Goal: Task Accomplishment & Management: Use online tool/utility

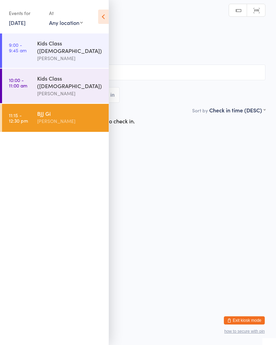
click at [105, 17] on icon at bounding box center [103, 17] width 11 height 14
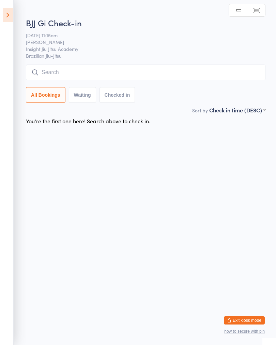
click at [176, 80] on input "search" at bounding box center [146, 73] width 240 height 16
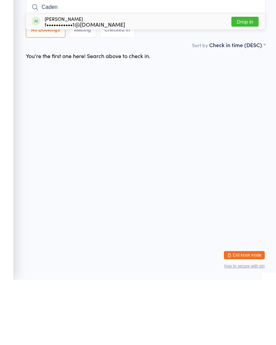
type input "Caden"
click at [250, 82] on button "Drop in" at bounding box center [245, 87] width 27 height 10
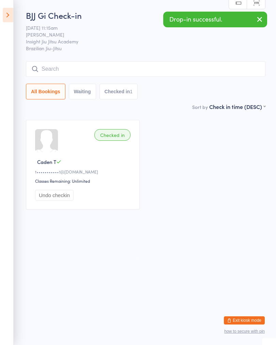
click at [256, 20] on icon "button" at bounding box center [260, 19] width 8 height 9
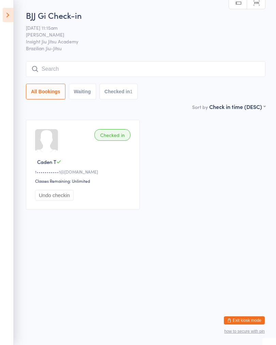
click at [244, 322] on button "Exit kiosk mode" at bounding box center [244, 320] width 41 height 8
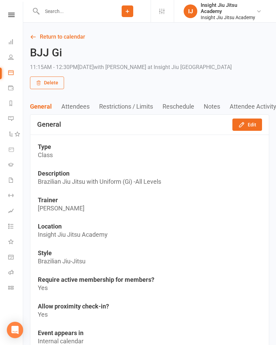
click at [65, 6] on input "text" at bounding box center [72, 11] width 65 height 10
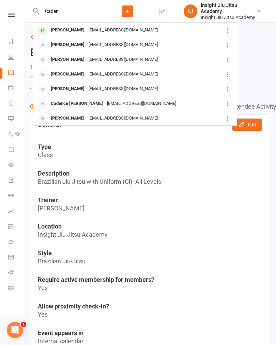
type input "Caden"
click at [188, 33] on div "Caden Tucker thetuckers711@gmail.com" at bounding box center [127, 30] width 188 height 14
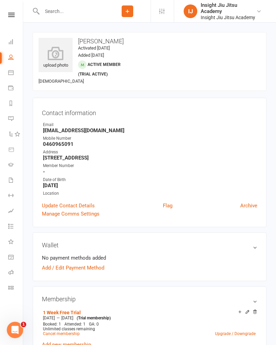
click at [54, 52] on icon at bounding box center [56, 53] width 34 height 14
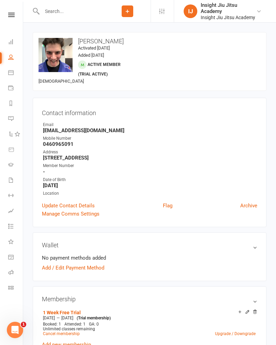
click at [10, 287] on icon at bounding box center [10, 287] width 5 height 5
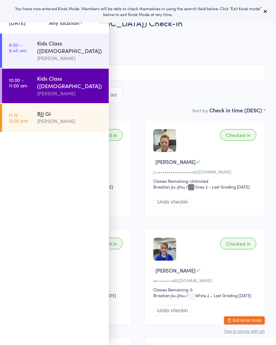
click at [265, 10] on icon at bounding box center [265, 11] width 5 height 5
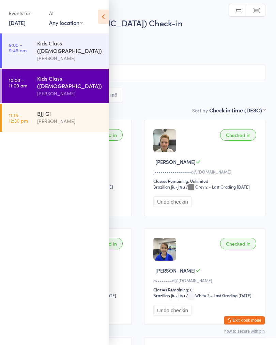
click at [47, 117] on div "[PERSON_NAME]" at bounding box center [70, 121] width 66 height 8
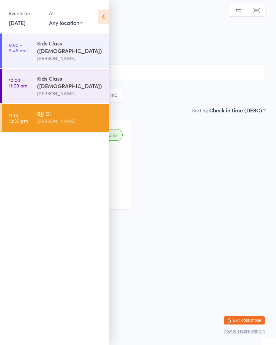
click at [108, 12] on icon at bounding box center [103, 17] width 11 height 14
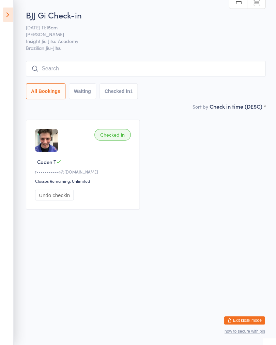
click at [11, 19] on icon at bounding box center [8, 15] width 11 height 14
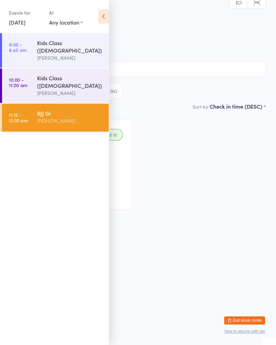
click at [38, 74] on div "Kids Class ([DEMOGRAPHIC_DATA])" at bounding box center [70, 81] width 66 height 15
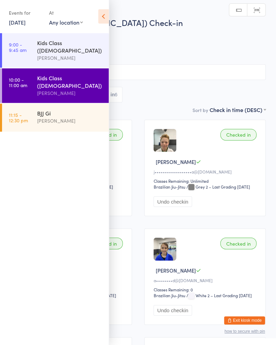
click at [150, 35] on span "[DATE] 10:00am" at bounding box center [133, 35] width 245 height 7
click at [106, 16] on icon at bounding box center [103, 17] width 11 height 14
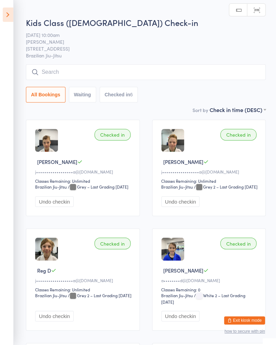
click at [9, 11] on icon at bounding box center [8, 15] width 11 height 14
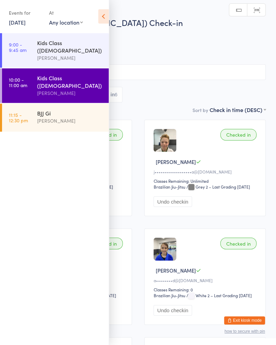
click at [36, 104] on link "11:15 - 12:30 pm [PERSON_NAME]" at bounding box center [55, 118] width 107 height 28
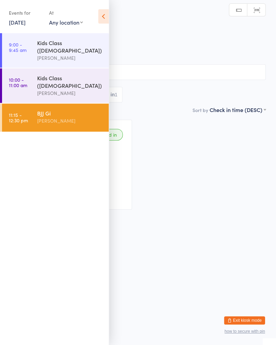
click at [108, 15] on icon at bounding box center [103, 17] width 11 height 14
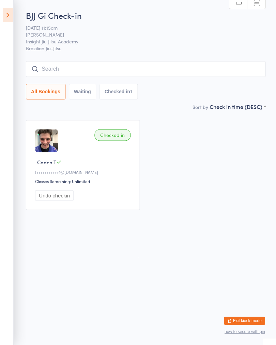
click at [96, 69] on input "search" at bounding box center [146, 69] width 240 height 16
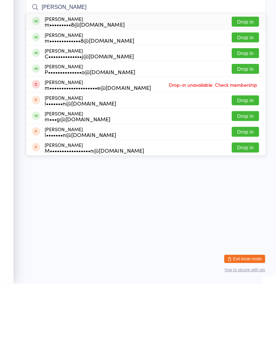
type input "[PERSON_NAME]"
click at [247, 94] on button "Drop in" at bounding box center [245, 99] width 27 height 10
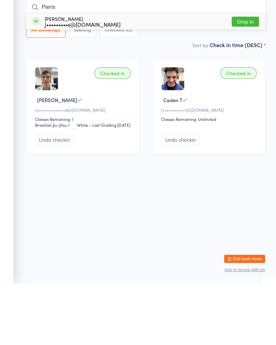
type input "Pieris"
click at [249, 79] on button "Drop in" at bounding box center [245, 84] width 27 height 10
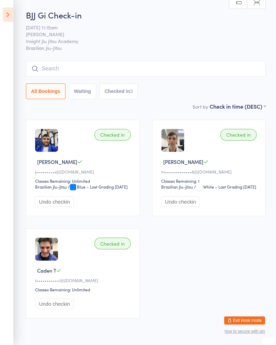
click at [235, 75] on input "search" at bounding box center [146, 69] width 240 height 16
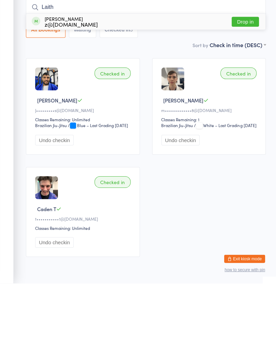
type input "Laith"
click at [253, 79] on button "Drop in" at bounding box center [245, 84] width 27 height 10
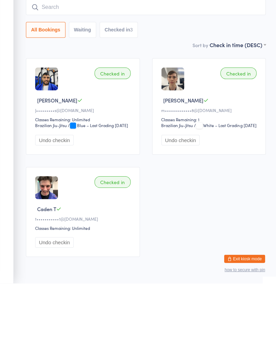
scroll to position [38, 0]
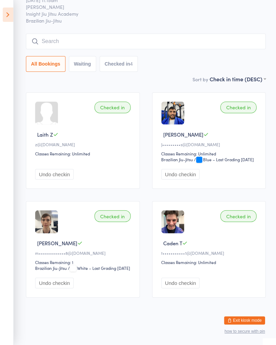
click at [111, 39] on input "search" at bounding box center [146, 42] width 240 height 16
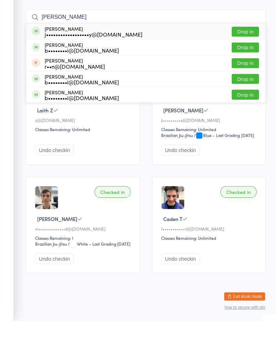
type input "[PERSON_NAME]"
click at [246, 51] on button "Drop in" at bounding box center [245, 56] width 27 height 10
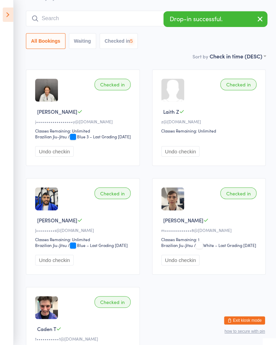
click at [116, 21] on input "search" at bounding box center [146, 19] width 240 height 16
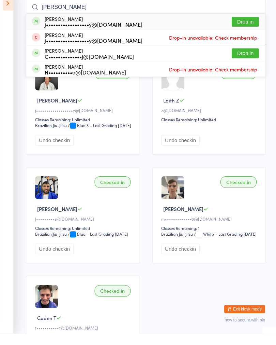
type input "[PERSON_NAME]"
click at [246, 29] on button "Drop in" at bounding box center [245, 34] width 27 height 10
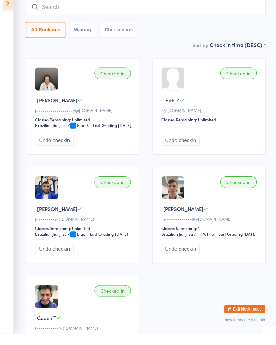
scroll to position [61, 0]
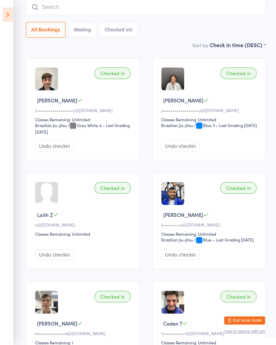
click at [225, 6] on input "search" at bounding box center [146, 8] width 240 height 16
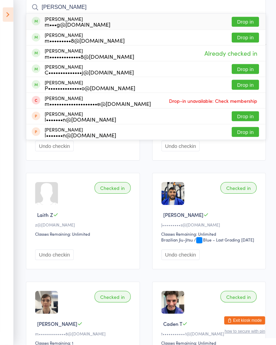
type input "[PERSON_NAME]"
click at [252, 23] on button "Drop in" at bounding box center [245, 22] width 27 height 10
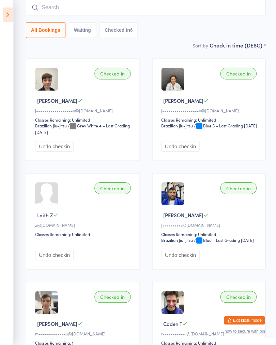
scroll to position [61, 0]
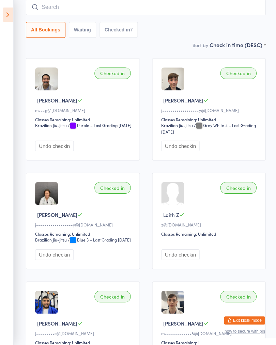
click at [243, 15] on input "search" at bounding box center [146, 8] width 240 height 16
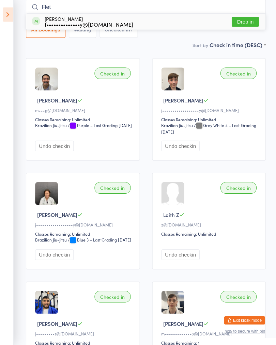
type input "Flet"
click at [253, 24] on button "Drop in" at bounding box center [245, 22] width 27 height 10
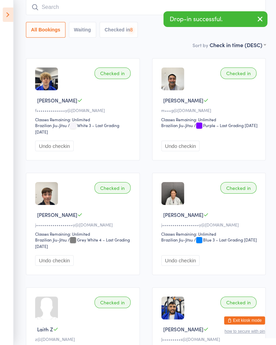
click at [127, 6] on input "search" at bounding box center [146, 8] width 240 height 16
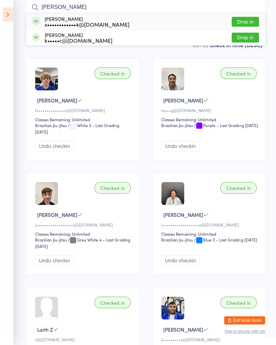
type input "[PERSON_NAME]"
click at [250, 22] on button "Drop in" at bounding box center [245, 22] width 27 height 10
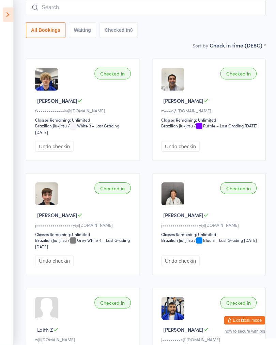
scroll to position [61, 0]
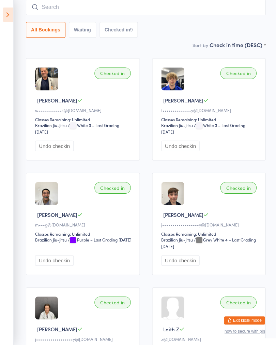
click at [81, 8] on input "search" at bounding box center [146, 8] width 240 height 16
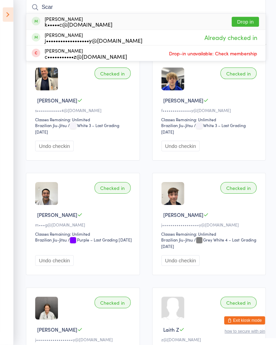
type input "Scar"
click at [245, 18] on button "Drop in" at bounding box center [245, 22] width 27 height 10
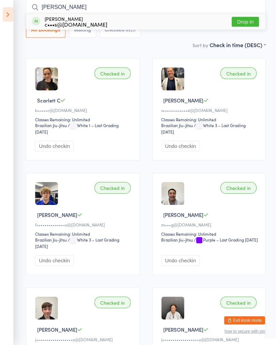
type input "[PERSON_NAME]"
click at [245, 22] on button "Drop in" at bounding box center [245, 22] width 27 height 10
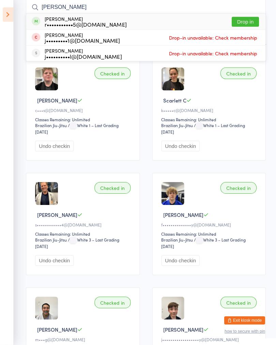
type input "[PERSON_NAME]"
click at [250, 20] on button "Drop in" at bounding box center [245, 22] width 27 height 10
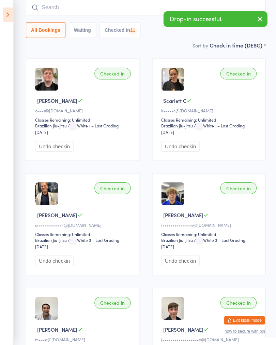
scroll to position [61, 0]
